Goal: Task Accomplishment & Management: Complete application form

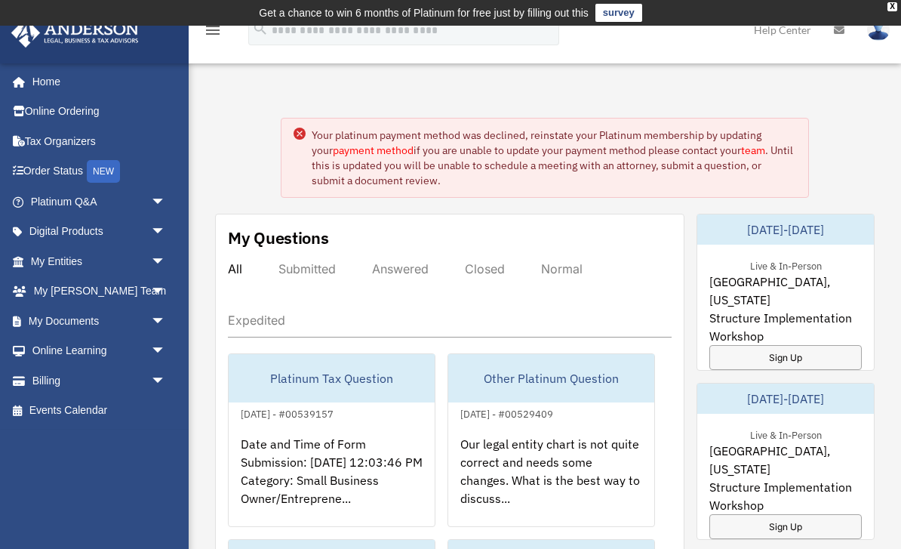
click at [52, 170] on link "Order Status NEW" at bounding box center [100, 171] width 178 height 31
click at [46, 260] on link "My Entities arrow_drop_down" at bounding box center [100, 261] width 178 height 30
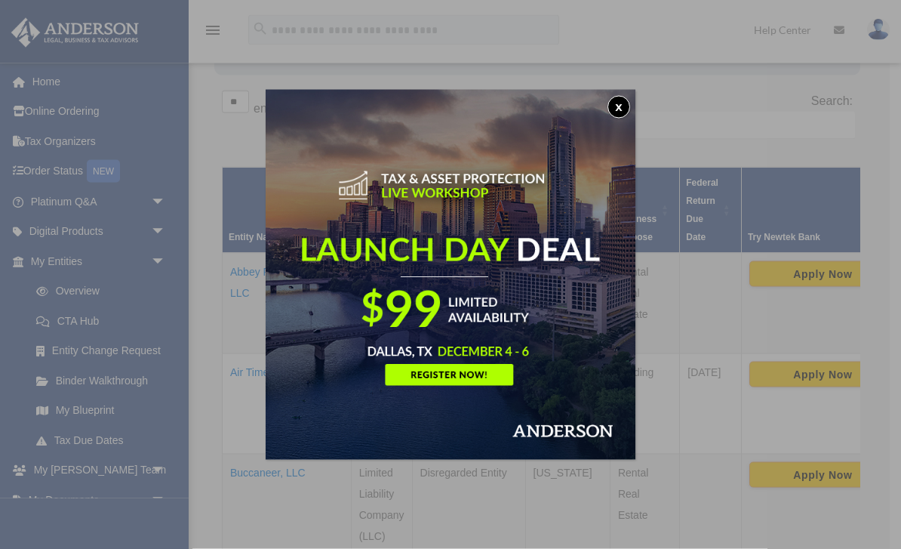
scroll to position [250, 0]
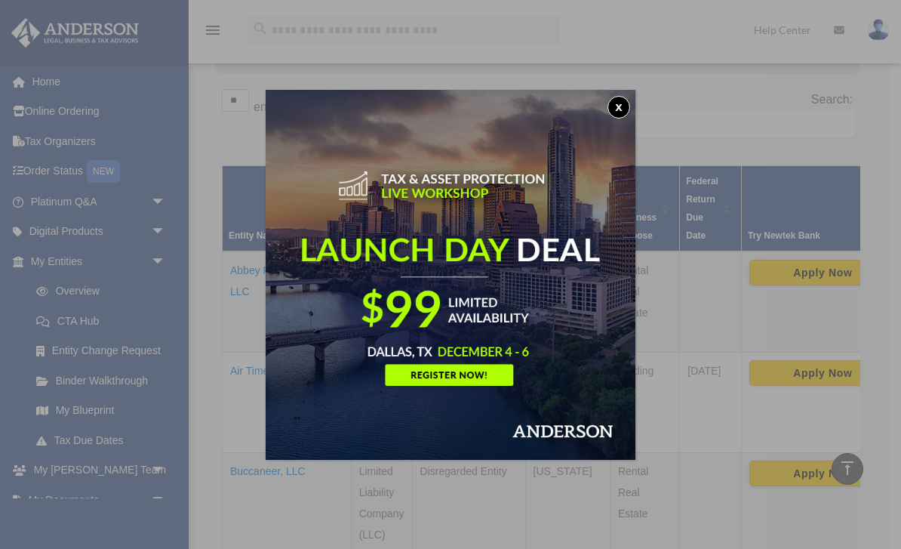
click at [624, 106] on button "x" at bounding box center [619, 107] width 23 height 23
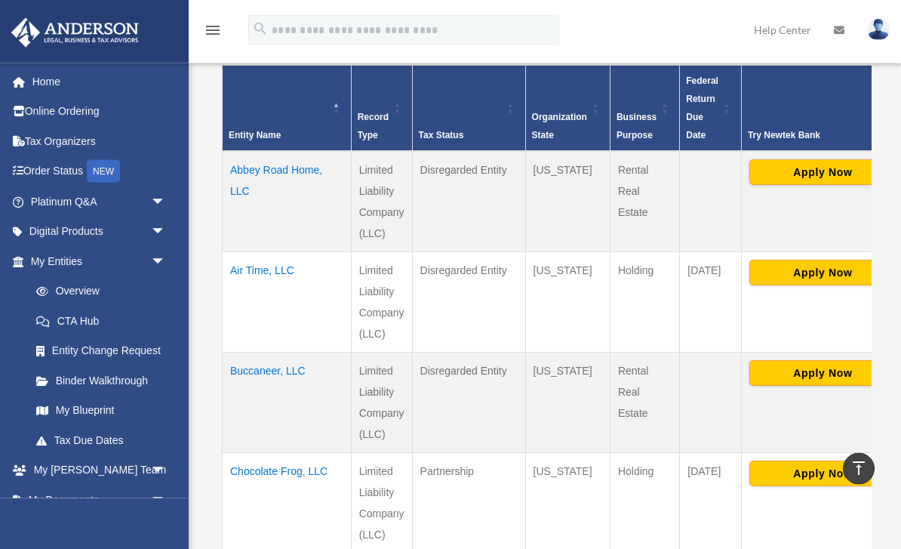
scroll to position [349, 0]
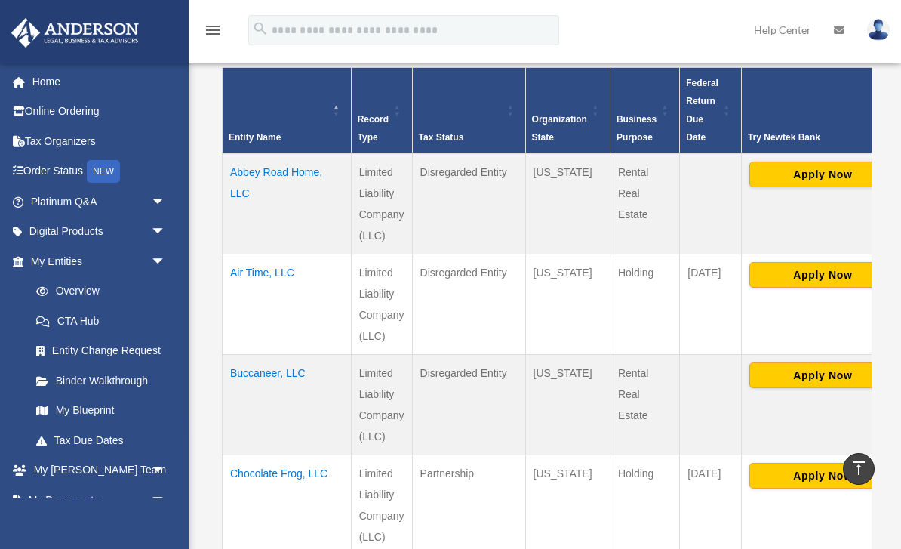
click at [245, 272] on td "Air Time, LLC" at bounding box center [287, 304] width 129 height 100
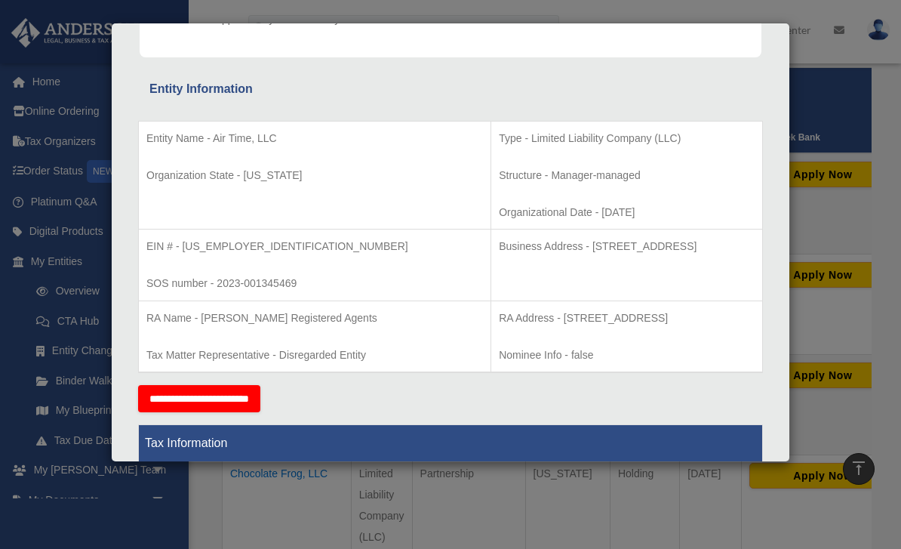
scroll to position [242, 0]
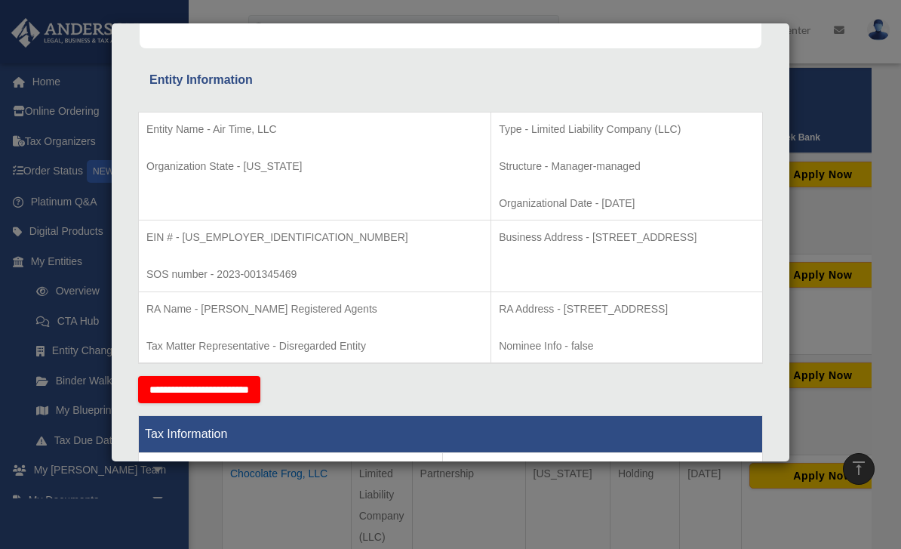
click at [171, 383] on input "**********" at bounding box center [199, 389] width 122 height 27
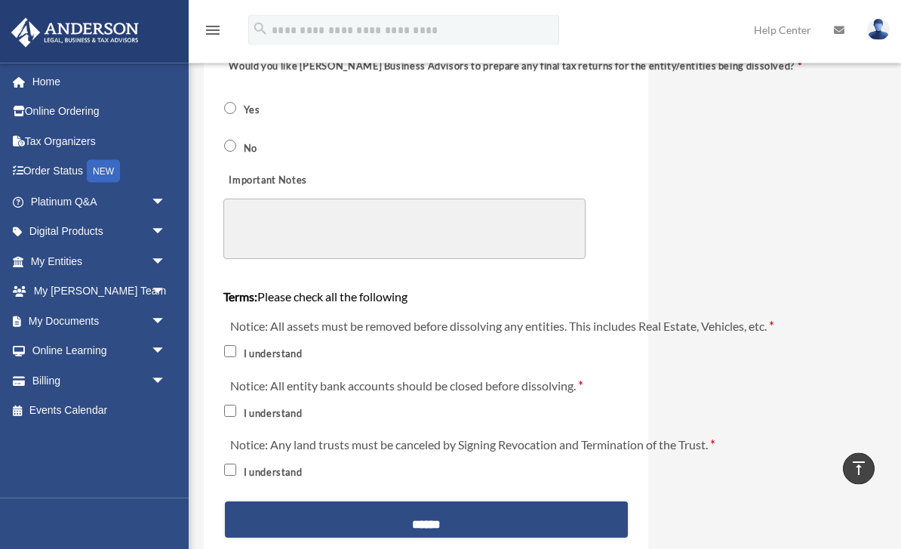
scroll to position [1568, 0]
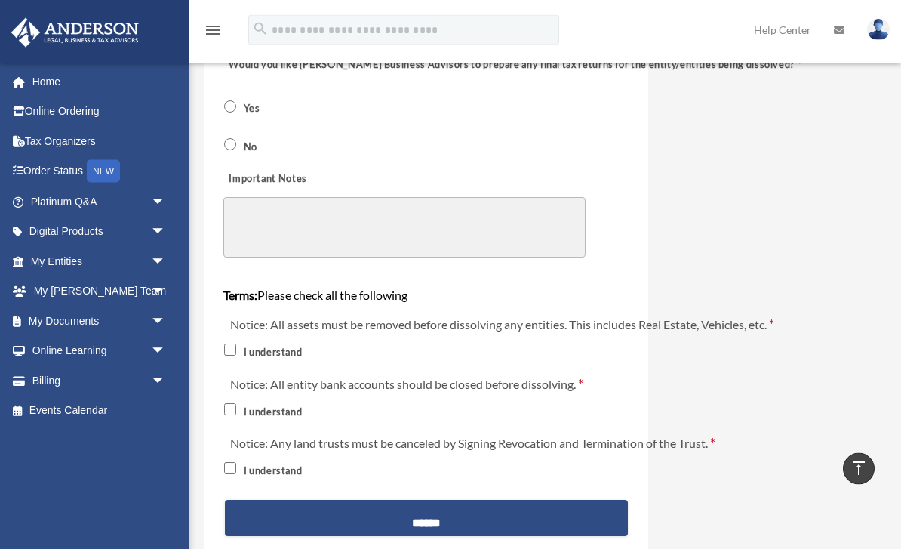
click at [418, 503] on input "******" at bounding box center [426, 518] width 403 height 36
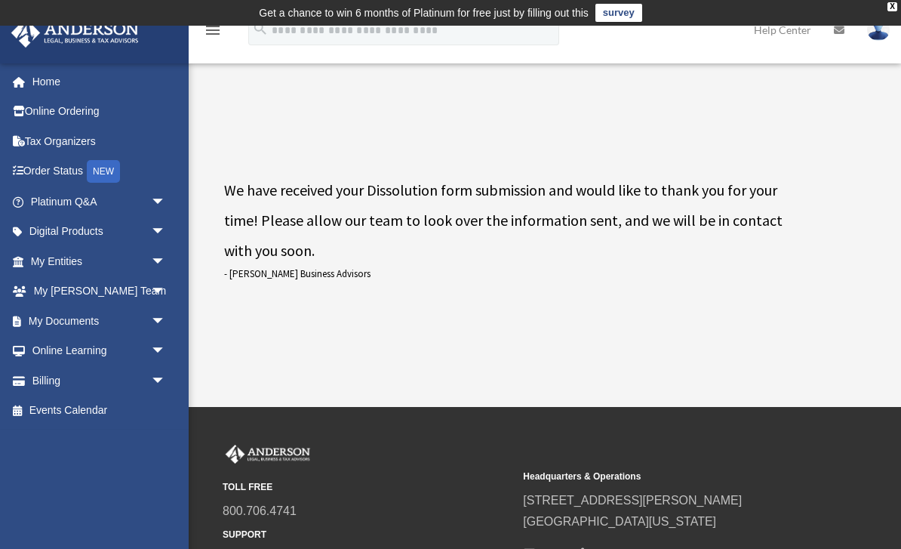
click at [56, 256] on link "My Entities arrow_drop_down" at bounding box center [100, 261] width 178 height 30
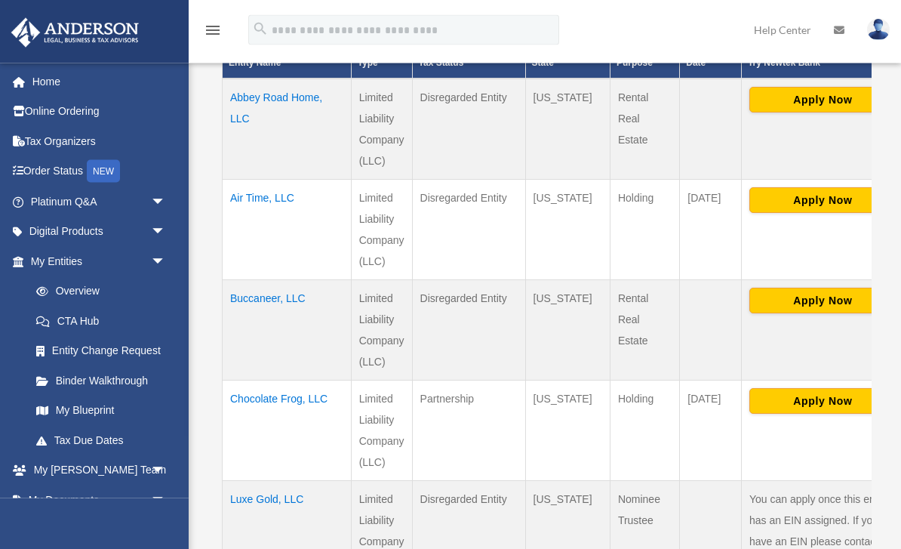
scroll to position [424, 0]
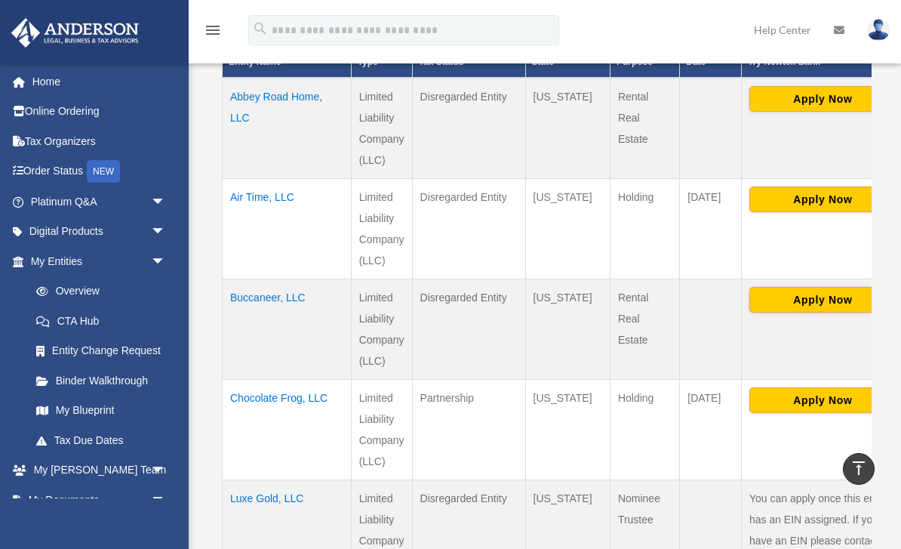
click at [251, 306] on td "Buccaneer, LLC" at bounding box center [287, 329] width 129 height 100
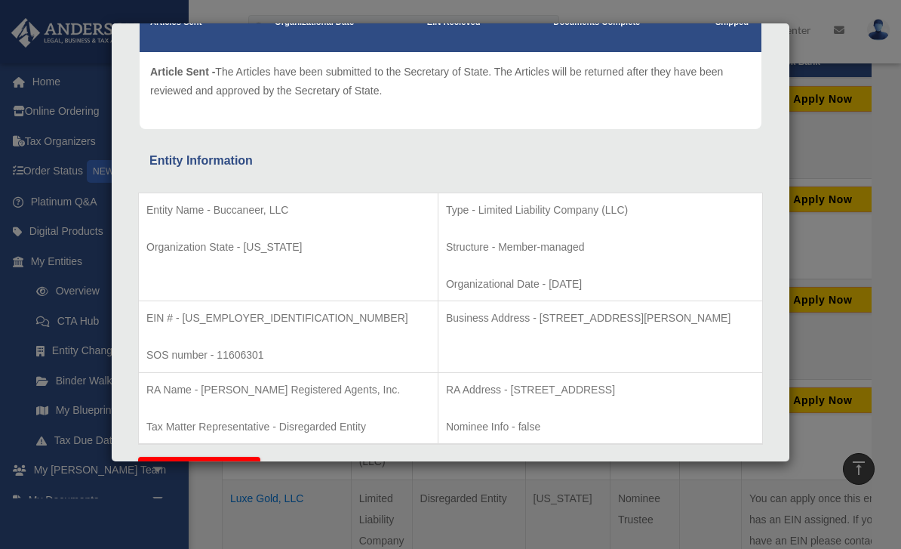
scroll to position [162, 0]
click at [208, 460] on input "**********" at bounding box center [199, 469] width 122 height 27
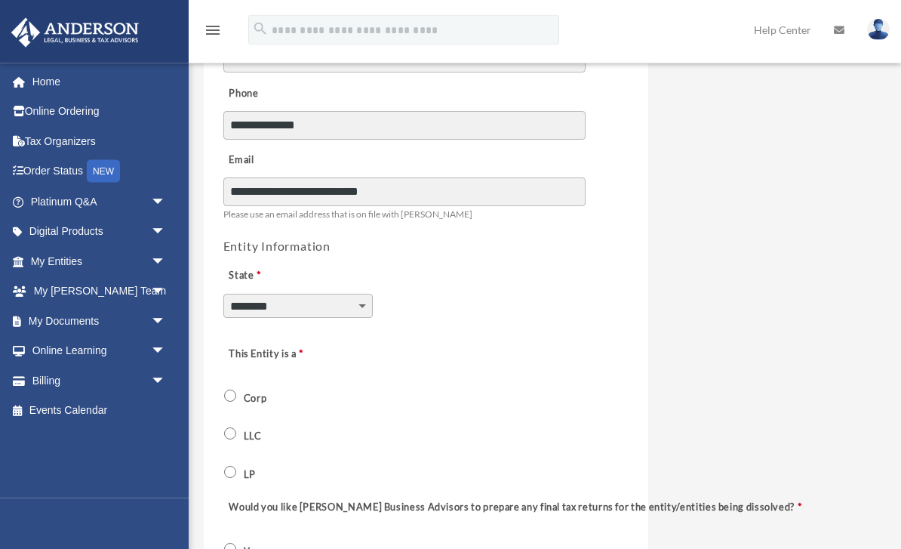
scroll to position [364, 0]
click at [240, 429] on label "LLC" at bounding box center [254, 436] width 28 height 14
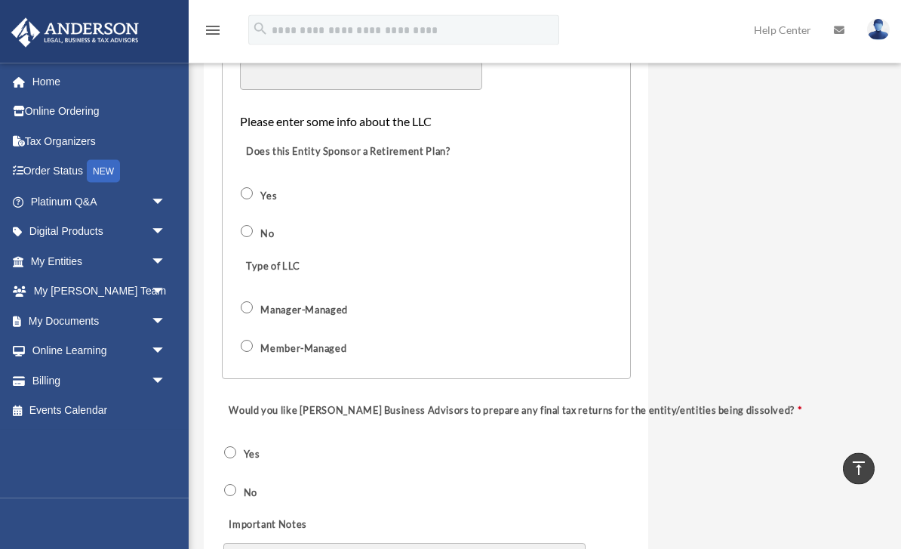
scroll to position [1224, 0]
click at [223, 491] on span "No" at bounding box center [249, 491] width 52 height 26
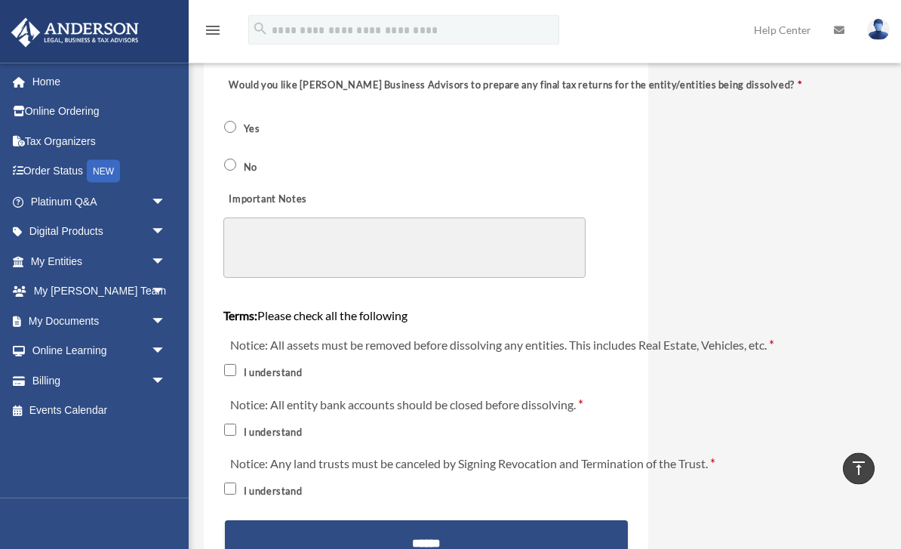
scroll to position [1552, 0]
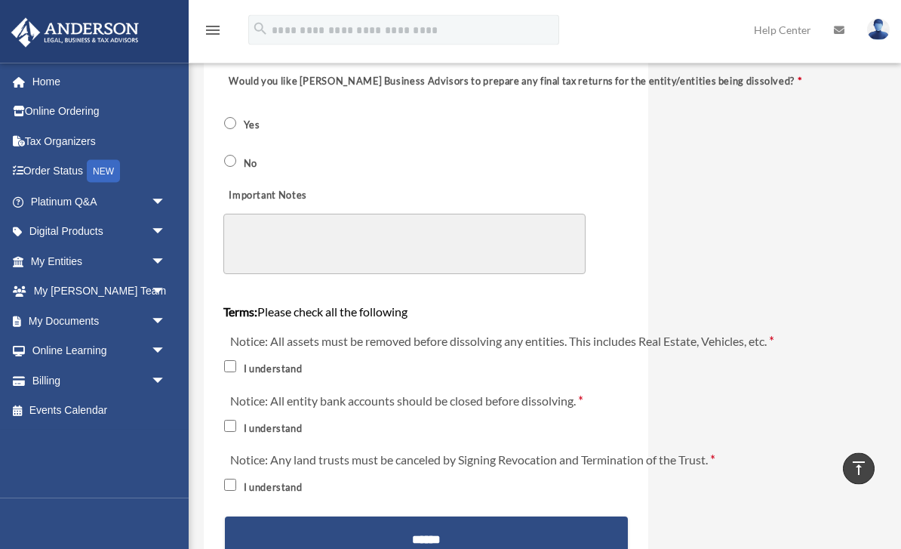
click at [405, 522] on input "******" at bounding box center [426, 535] width 403 height 36
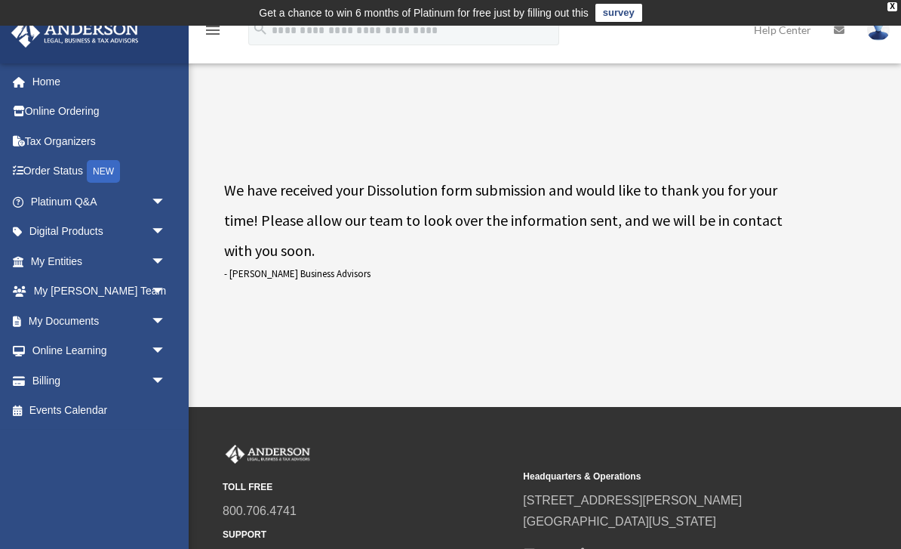
click at [59, 259] on link "My Entities arrow_drop_down" at bounding box center [100, 261] width 178 height 30
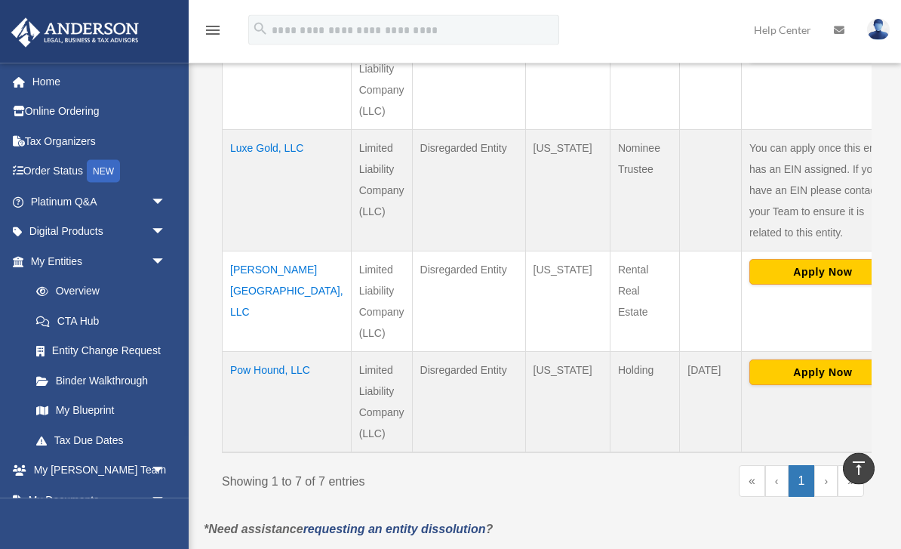
scroll to position [775, 0]
click at [60, 496] on link "My Documents arrow_drop_down" at bounding box center [100, 500] width 178 height 30
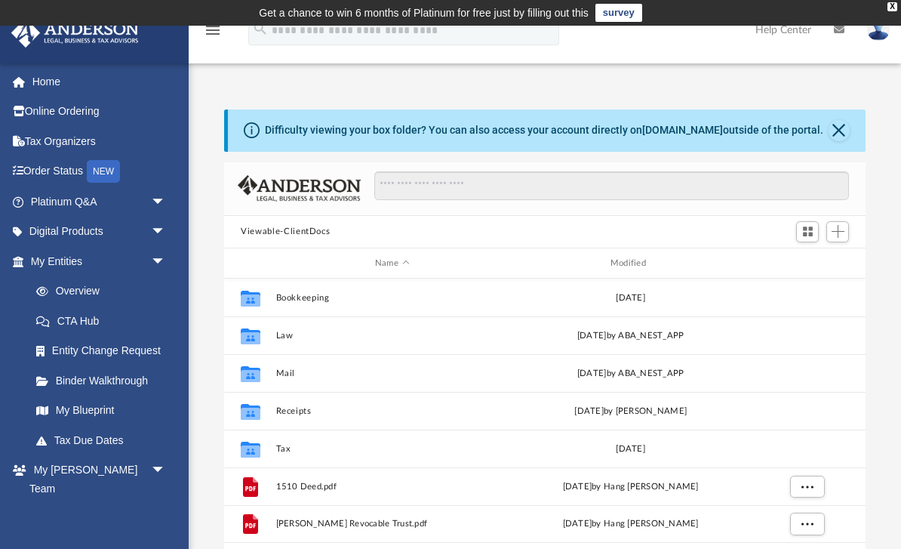
scroll to position [343, 641]
click at [66, 286] on link "Overview" at bounding box center [105, 291] width 168 height 30
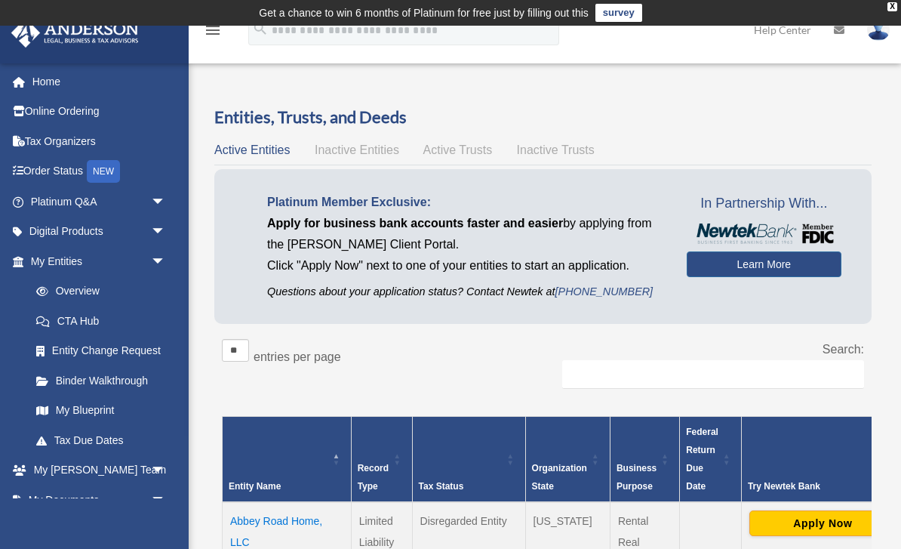
click at [331, 148] on span "Inactive Entities" at bounding box center [357, 149] width 85 height 13
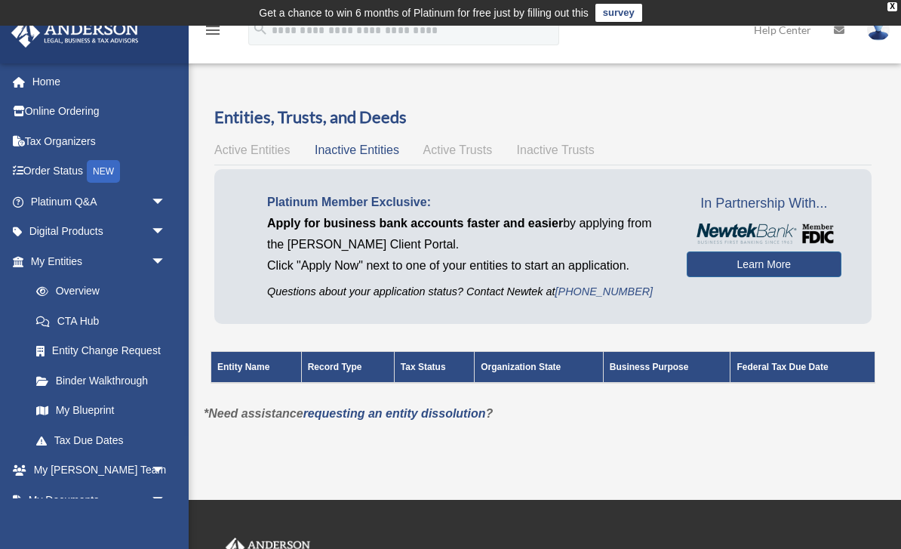
click at [445, 153] on span "Active Trusts" at bounding box center [457, 149] width 69 height 13
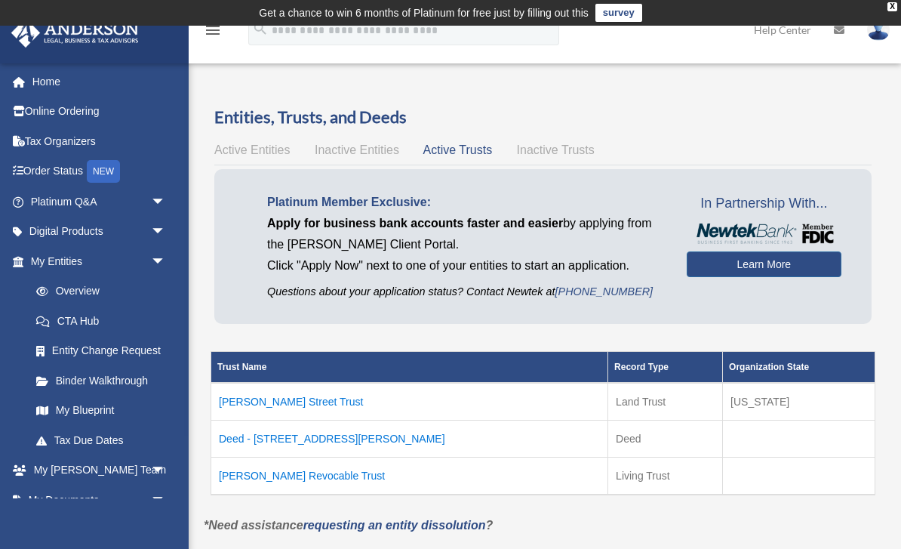
click at [530, 147] on span "Inactive Trusts" at bounding box center [556, 149] width 78 height 13
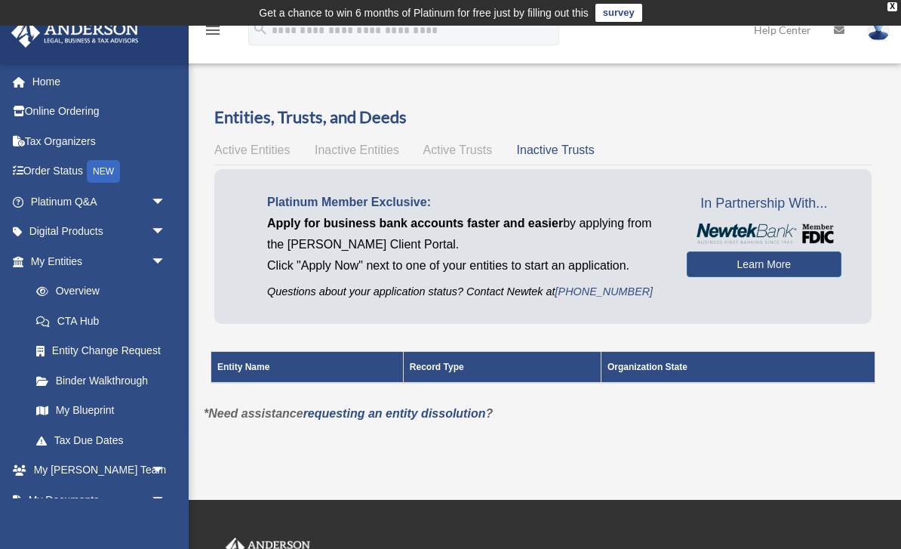
click at [243, 151] on span "Active Entities" at bounding box center [251, 149] width 75 height 13
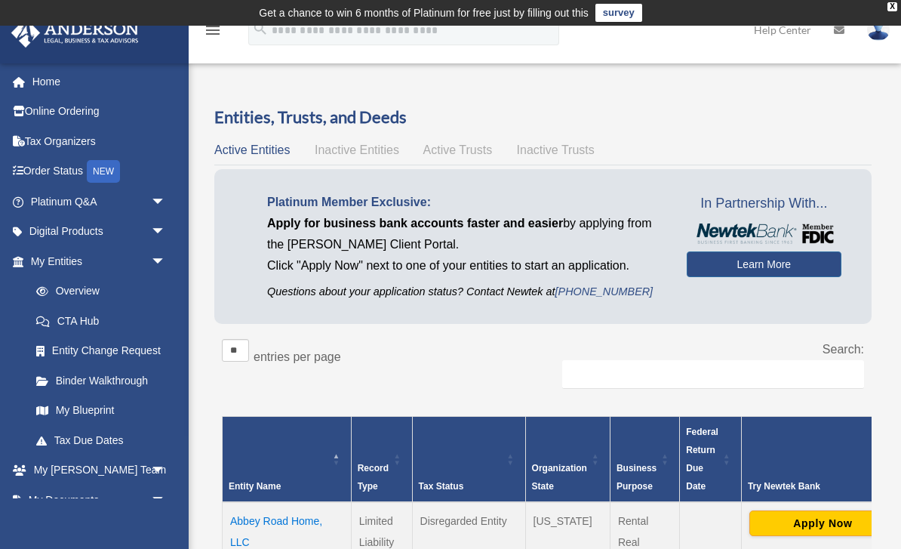
click at [879, 40] on img at bounding box center [878, 30] width 23 height 22
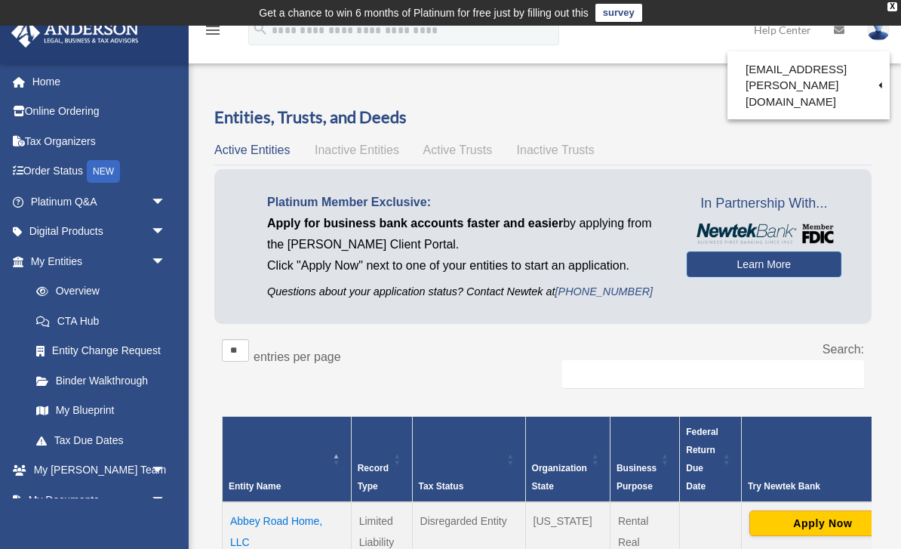
click at [900, 11] on td "Get a chance to win 6 months of Platinum for free just by filling out this surv…" at bounding box center [450, 13] width 901 height 26
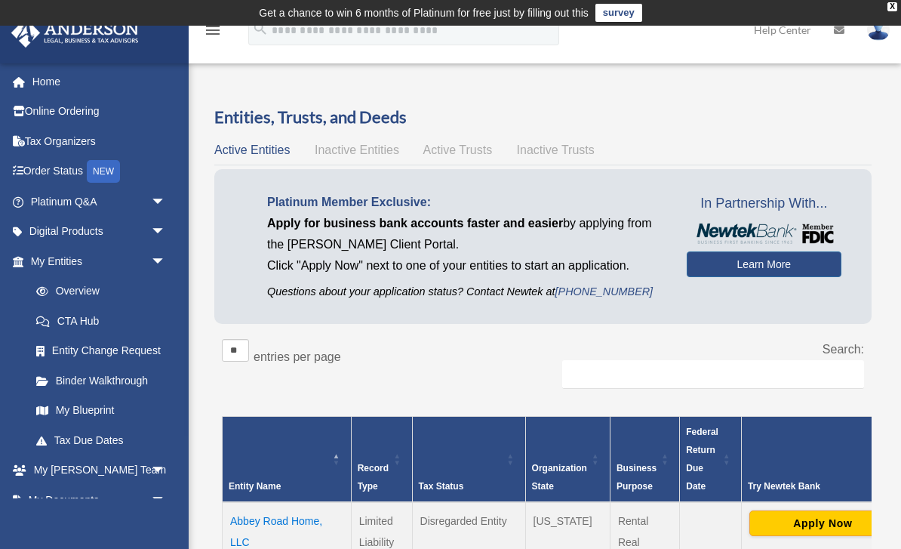
click at [900, 4] on td "Get a chance to win 6 months of Platinum for free just by filling out this surv…" at bounding box center [450, 13] width 901 height 26
click at [893, 14] on td "Get a chance to win 6 months of Platinum for free just by filling out this surv…" at bounding box center [450, 13] width 901 height 26
click at [626, 18] on link "survey" at bounding box center [619, 13] width 47 height 18
